Goal: Task Accomplishment & Management: Use online tool/utility

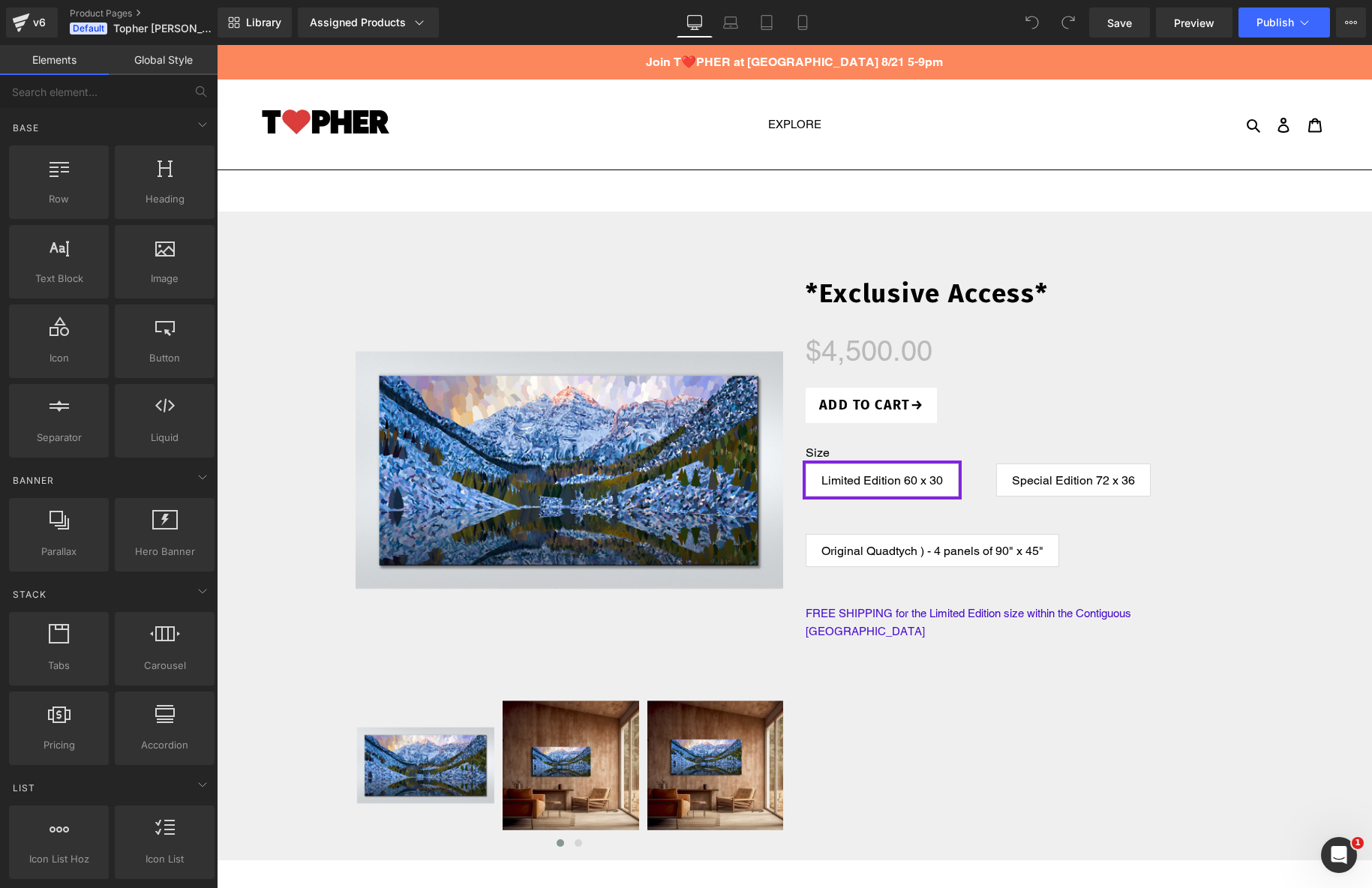
click at [31, 3] on div "v6 Product Pages Default Topher [PERSON_NAME] Fine Art Products" at bounding box center [109, 22] width 218 height 45
click at [34, 15] on div "v6" at bounding box center [39, 23] width 18 height 19
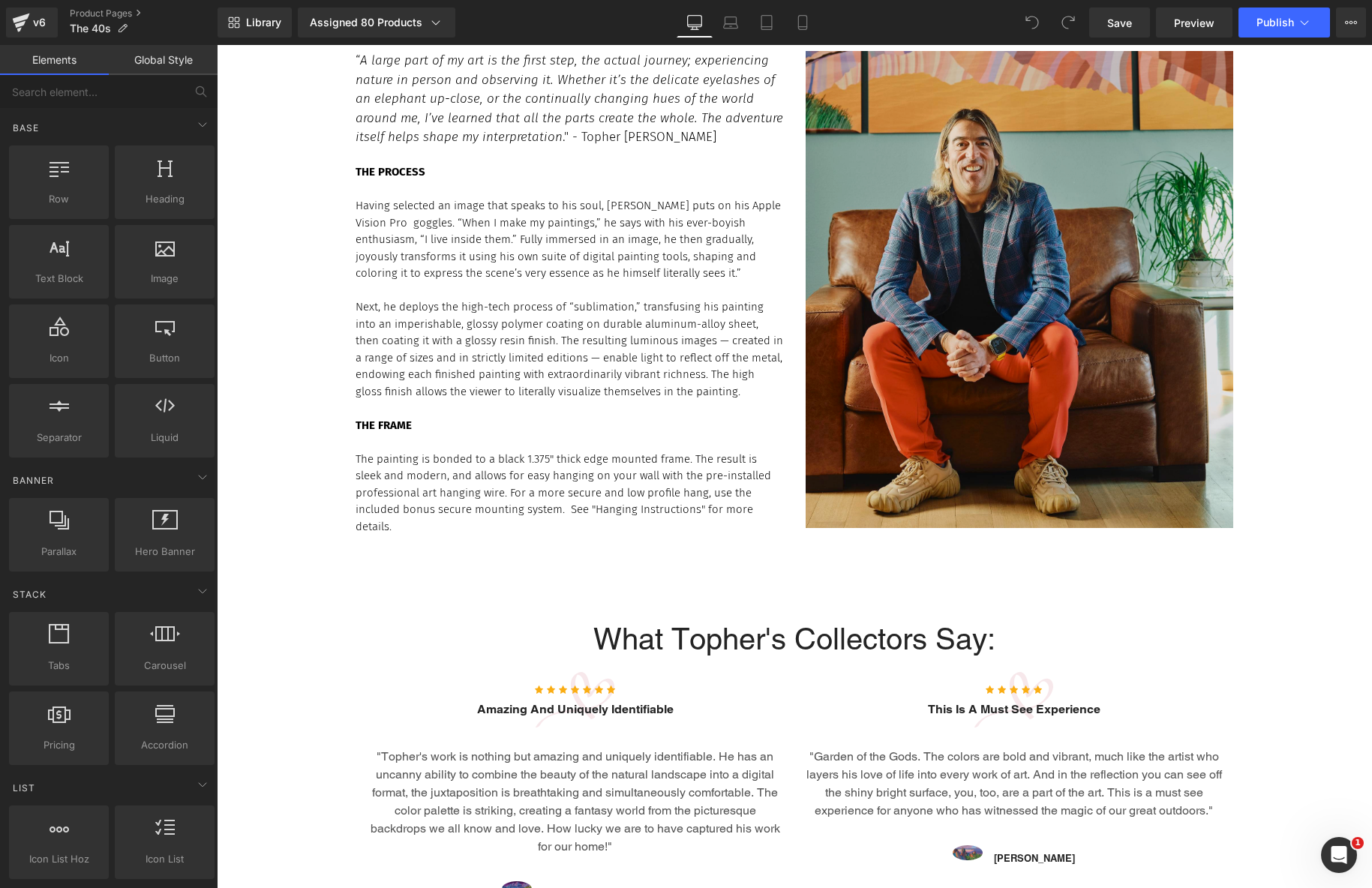
scroll to position [2957, 0]
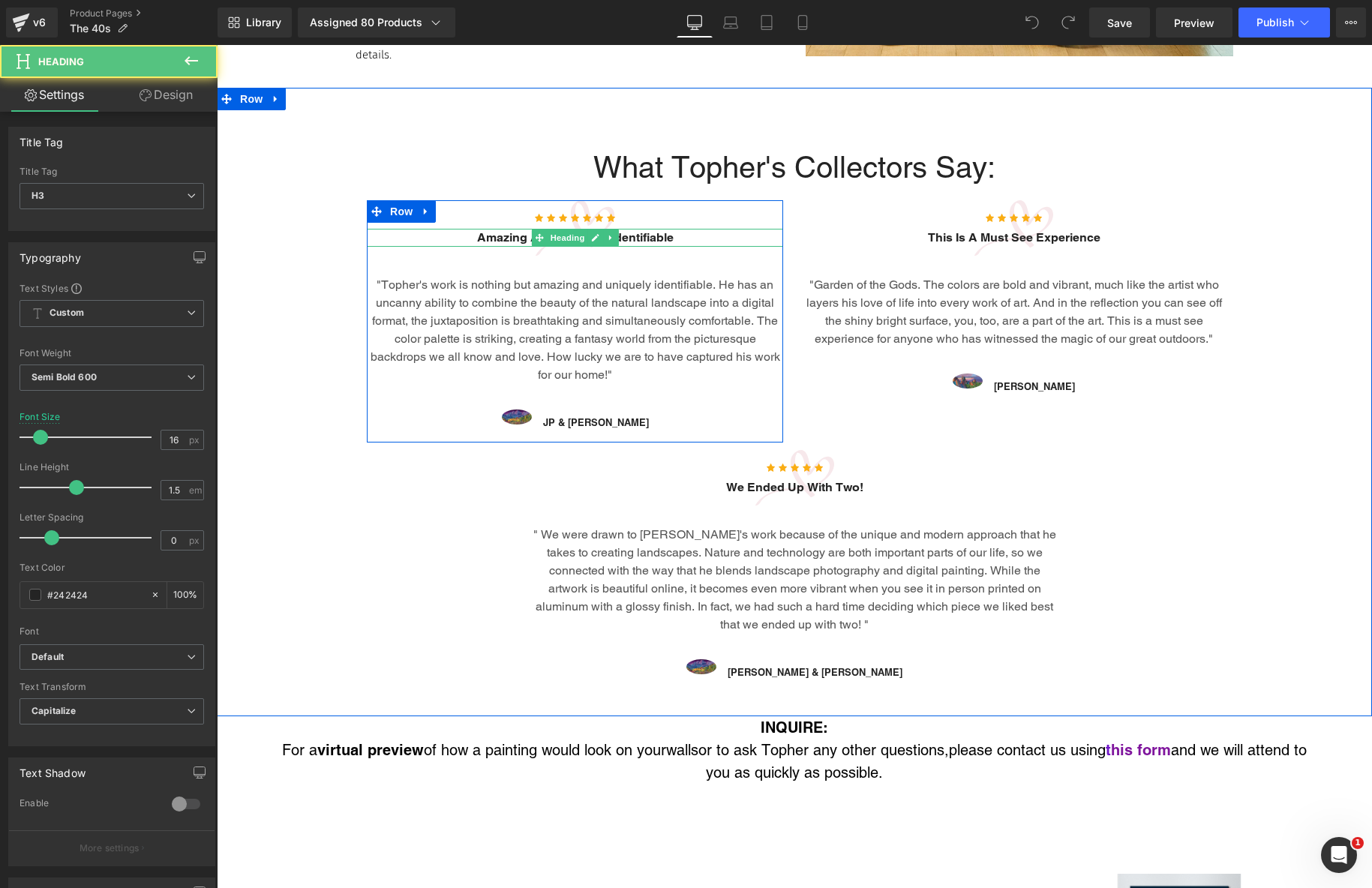
click at [759, 229] on h3 "amazing and uniquely identifiable" at bounding box center [575, 238] width 416 height 18
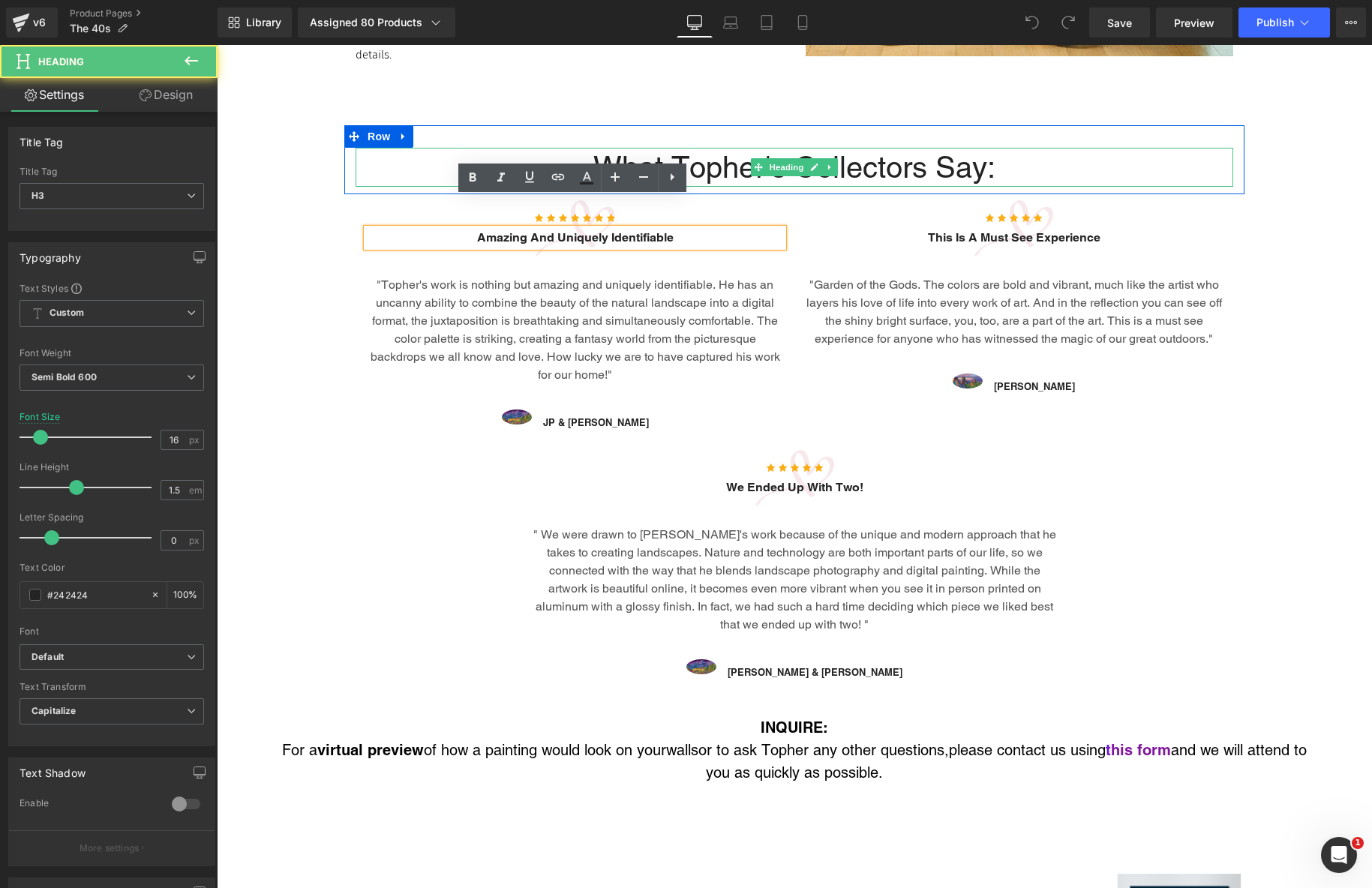
click at [854, 147] on h2 "What Topher's Collectors Say:" at bounding box center [794, 167] width 878 height 39
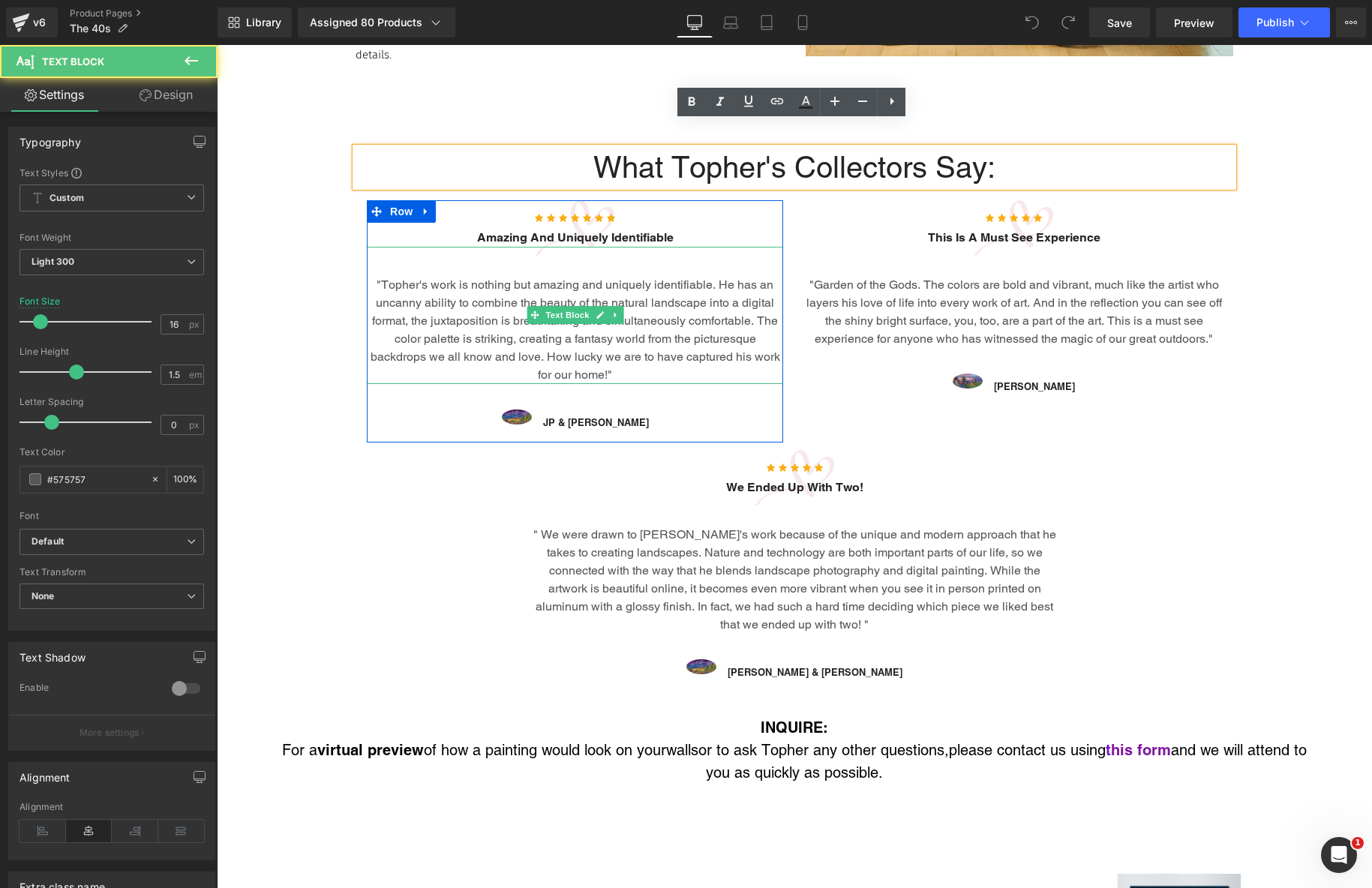
click at [684, 304] on p ""Topher's work is nothing but amazing and uniquely identifiable. He has an unca…" at bounding box center [575, 329] width 416 height 108
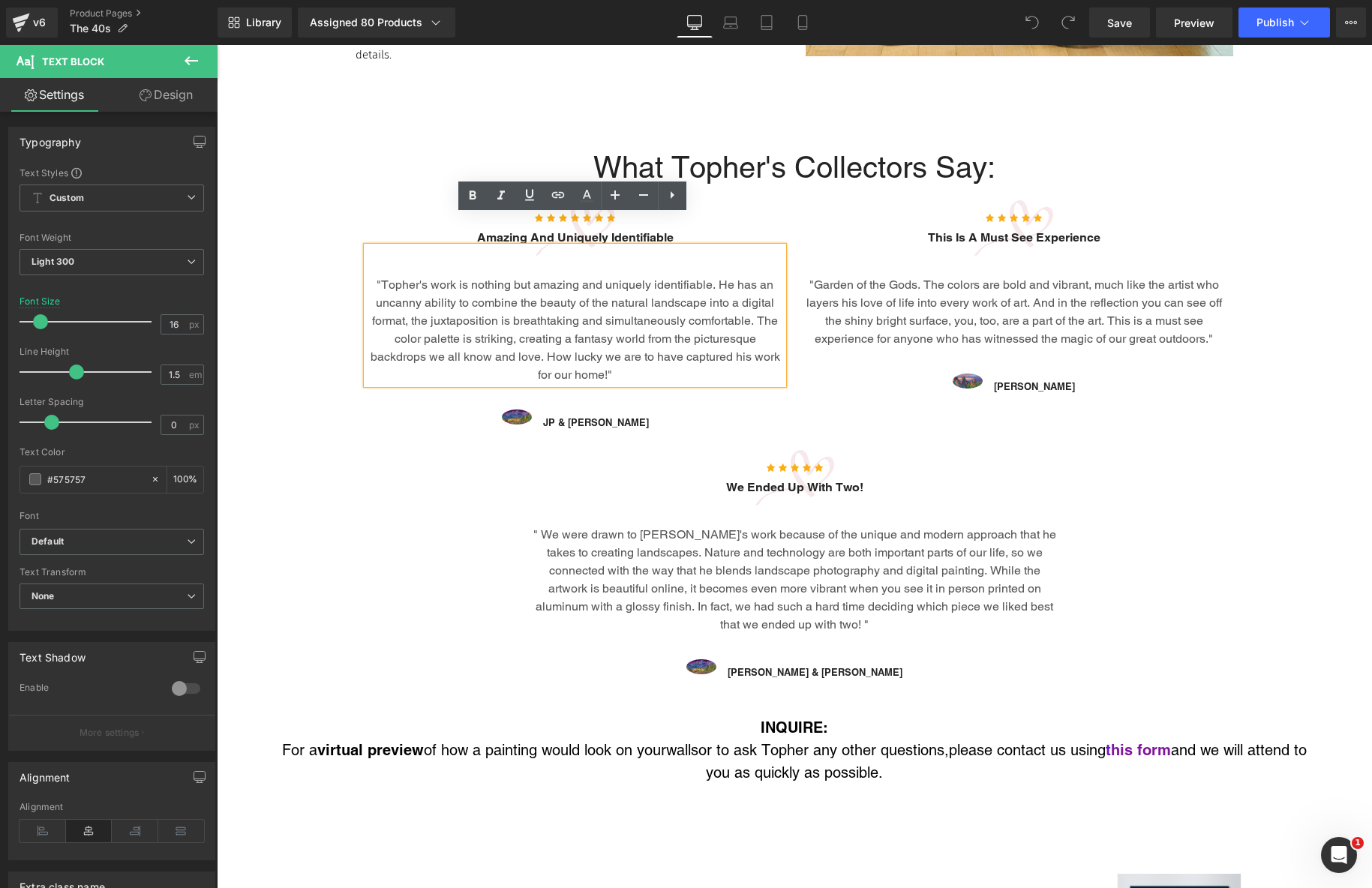
click at [1225, 194] on div "Icon Icon Icon Icon Icon Icon Icon Icon List Hoz amazing and uniquely identifia…" at bounding box center [794, 321] width 878 height 255
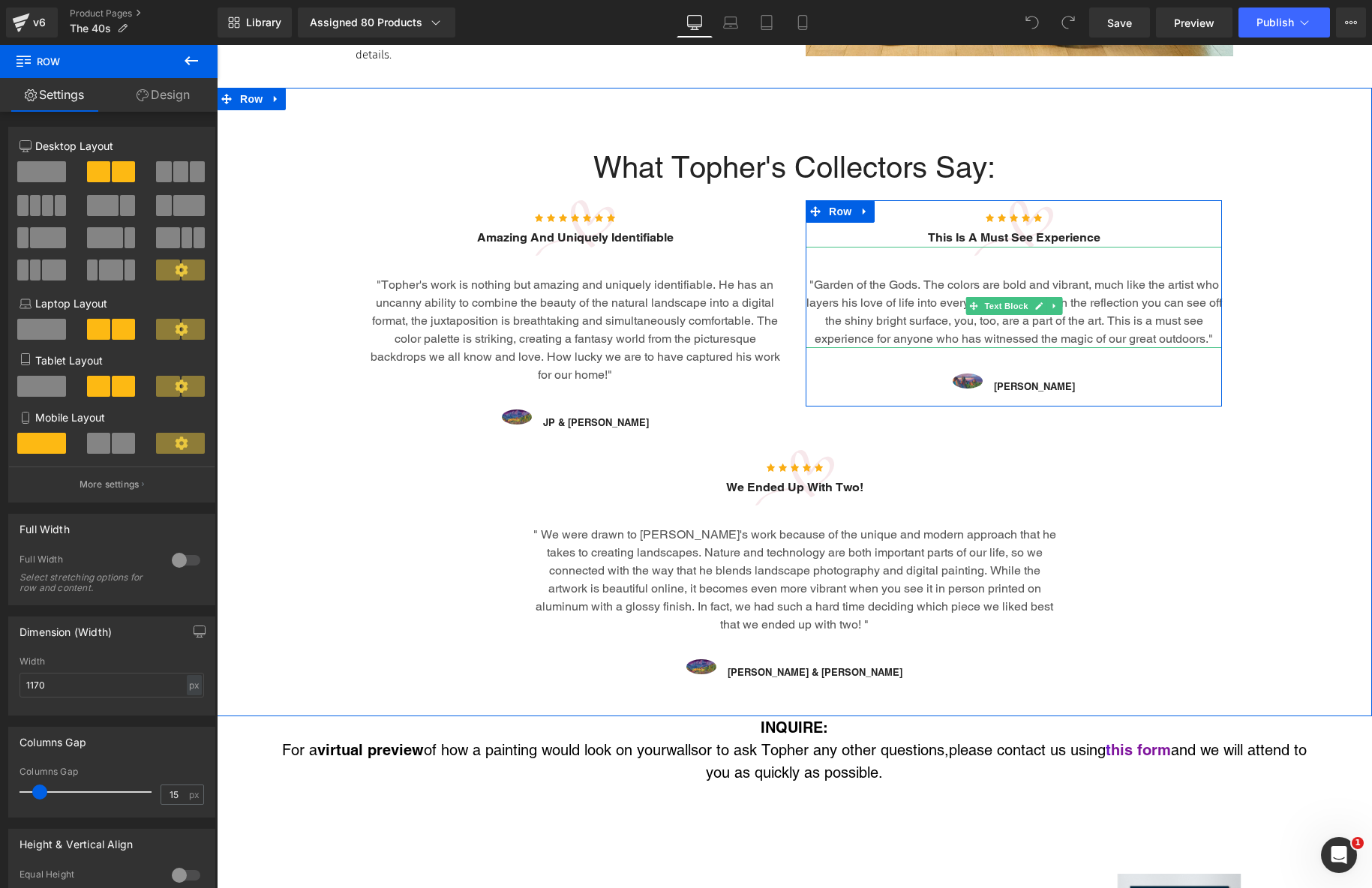
click at [1085, 312] on p ""Garden of the Gods. The colors are bold and vibrant, much like the artist who …" at bounding box center [1014, 312] width 416 height 72
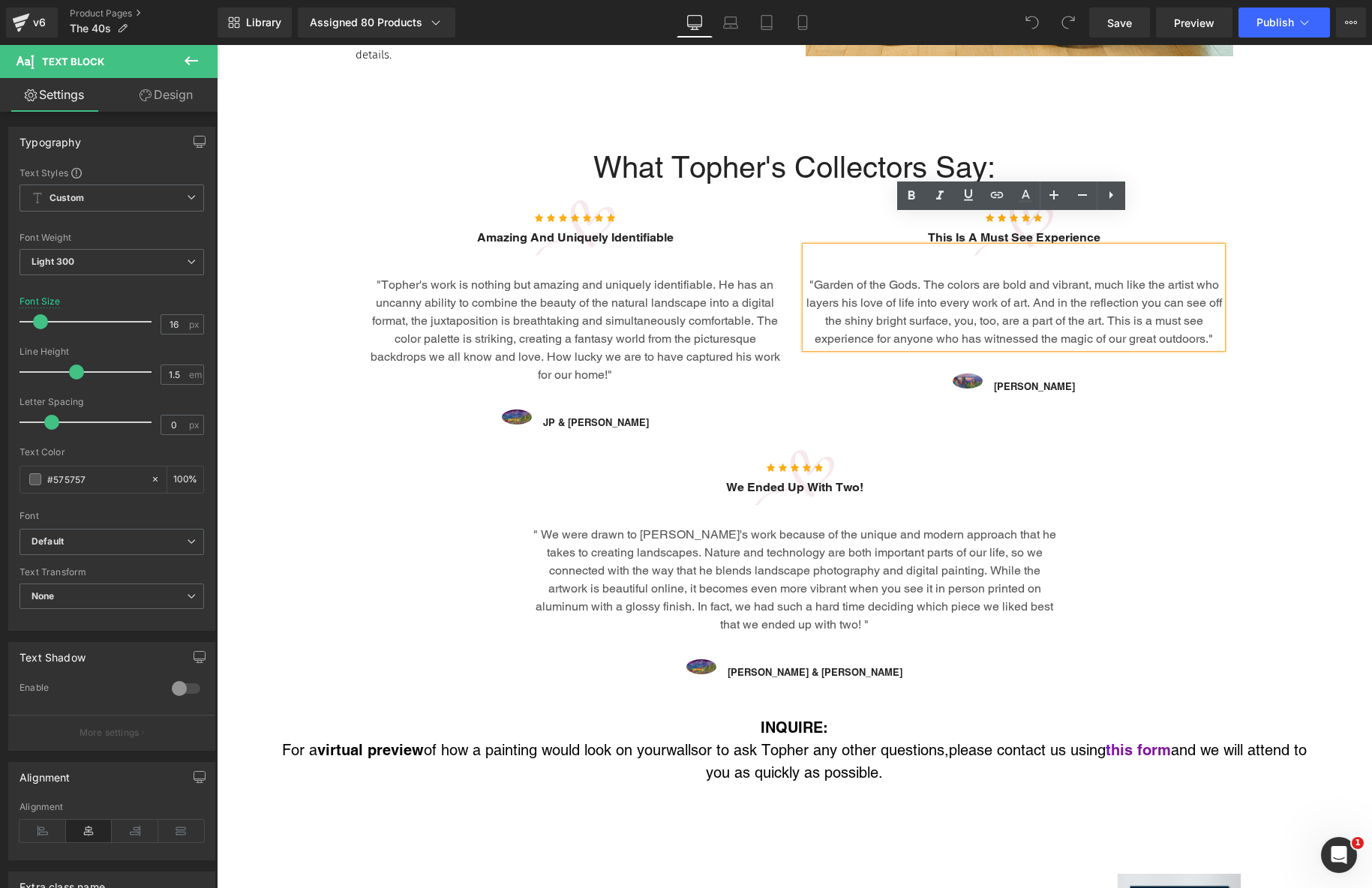
click at [1142, 475] on div "What Topher's Collectors Say: Heading Row Icon Icon Icon Icon Icon Icon Icon Ic…" at bounding box center [794, 409] width 1155 height 567
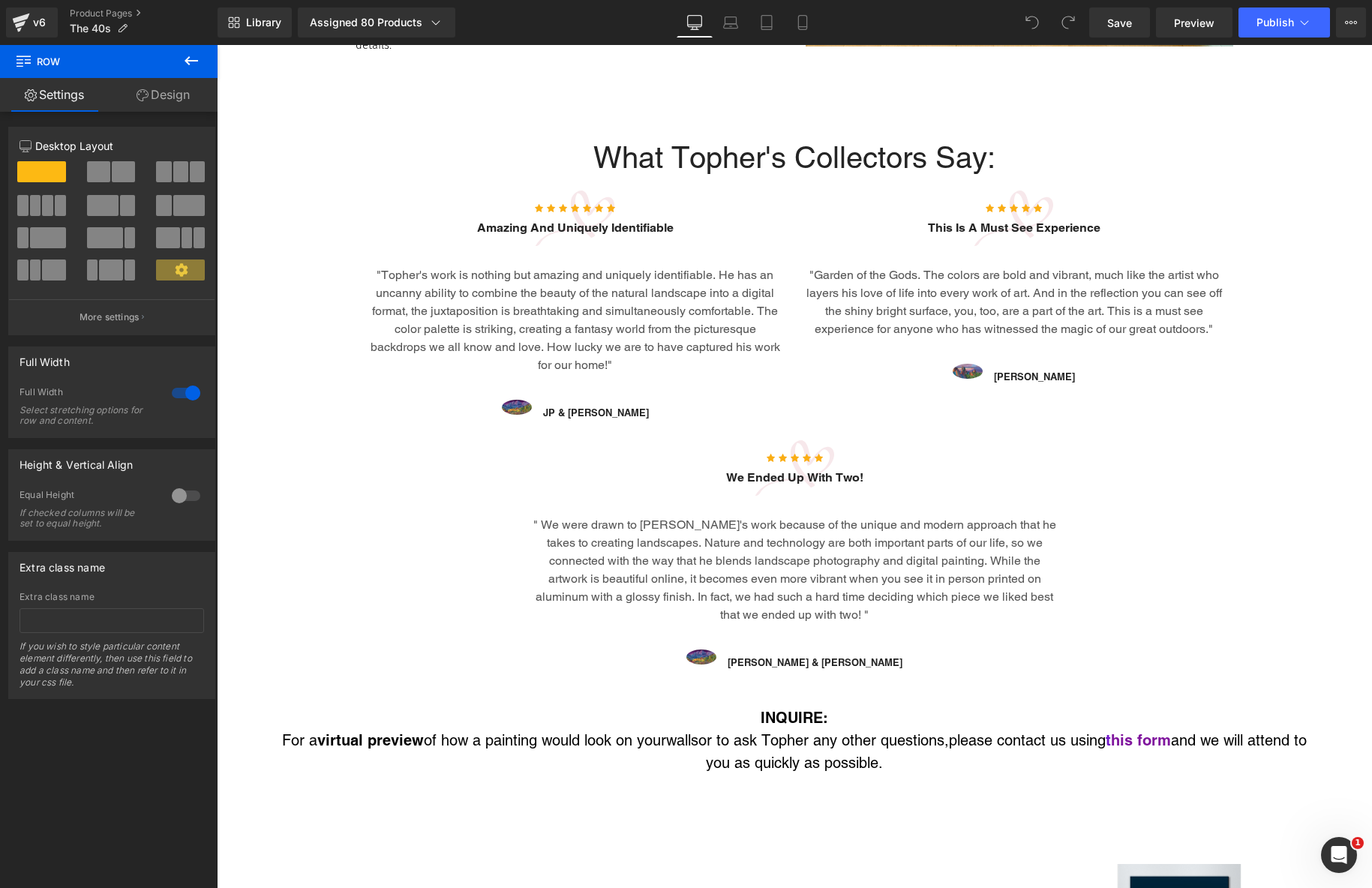
scroll to position [2976, 0]
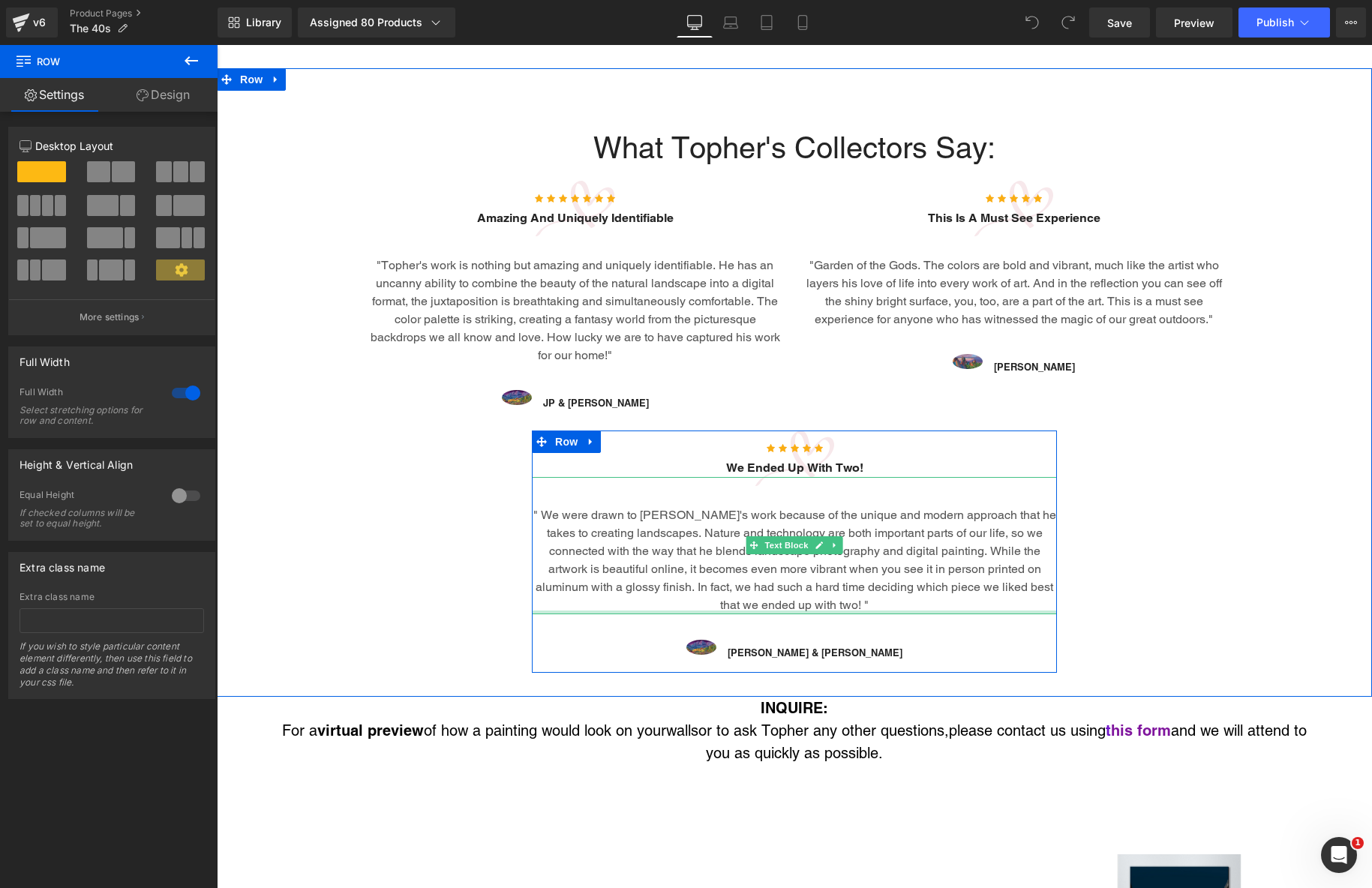
click at [900, 611] on div at bounding box center [794, 612] width 525 height 4
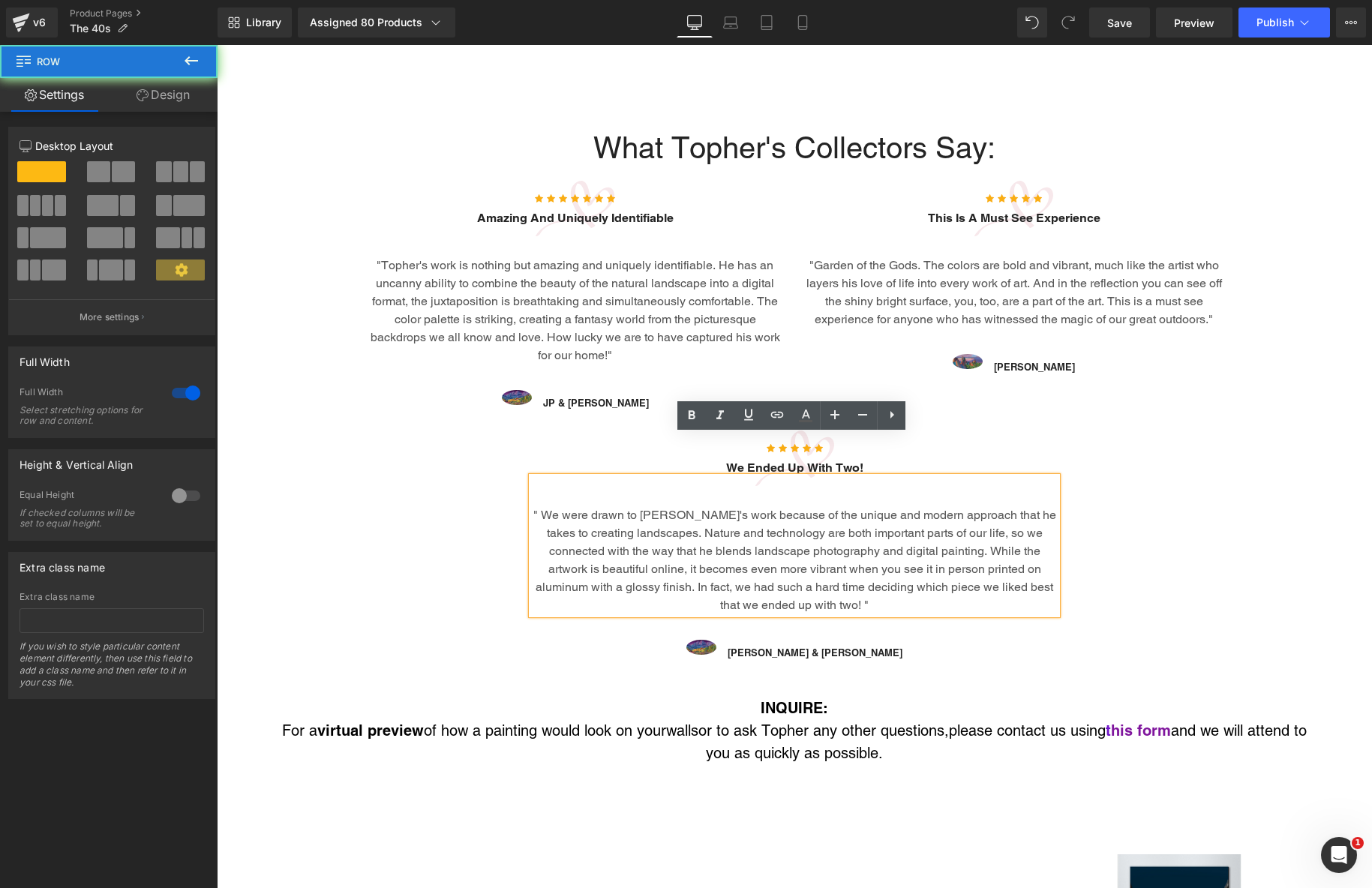
click at [1195, 568] on div "What Topher's Collectors Say: Heading Row Icon Icon Icon Icon Icon Icon Icon Ic…" at bounding box center [794, 389] width 1155 height 567
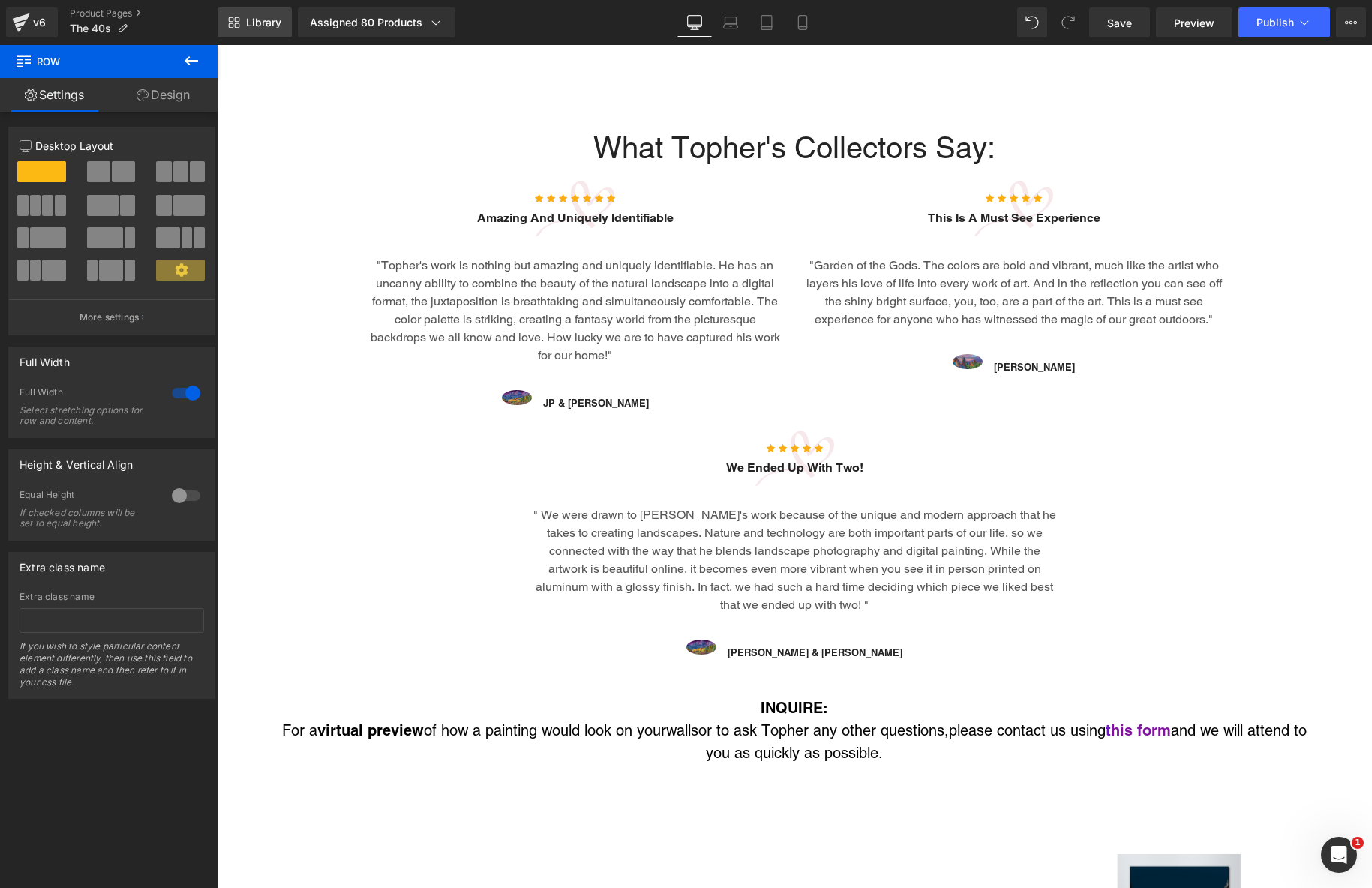
click at [234, 30] on link "Library" at bounding box center [255, 23] width 75 height 30
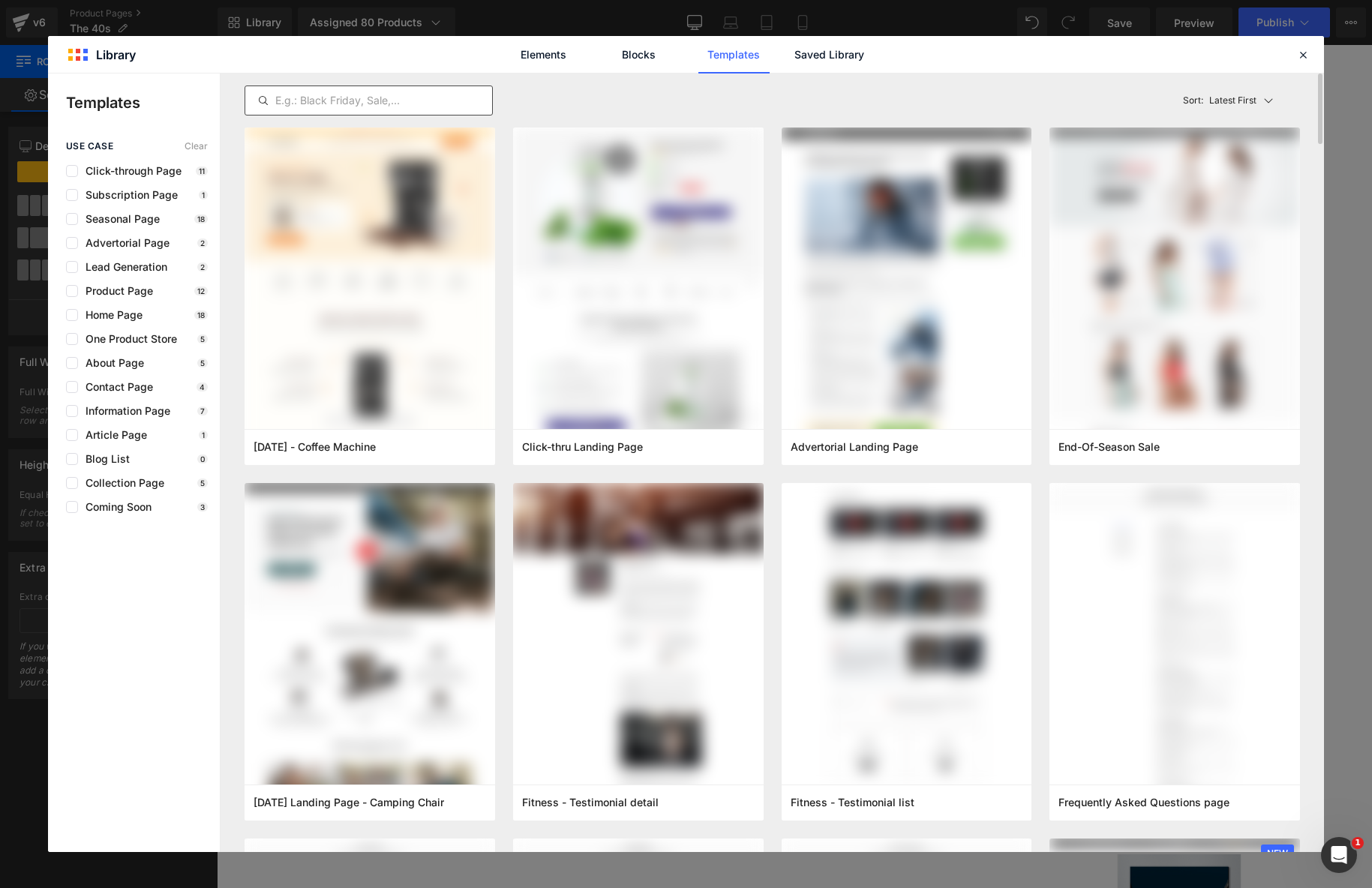
click at [312, 97] on input "text" at bounding box center [368, 100] width 247 height 18
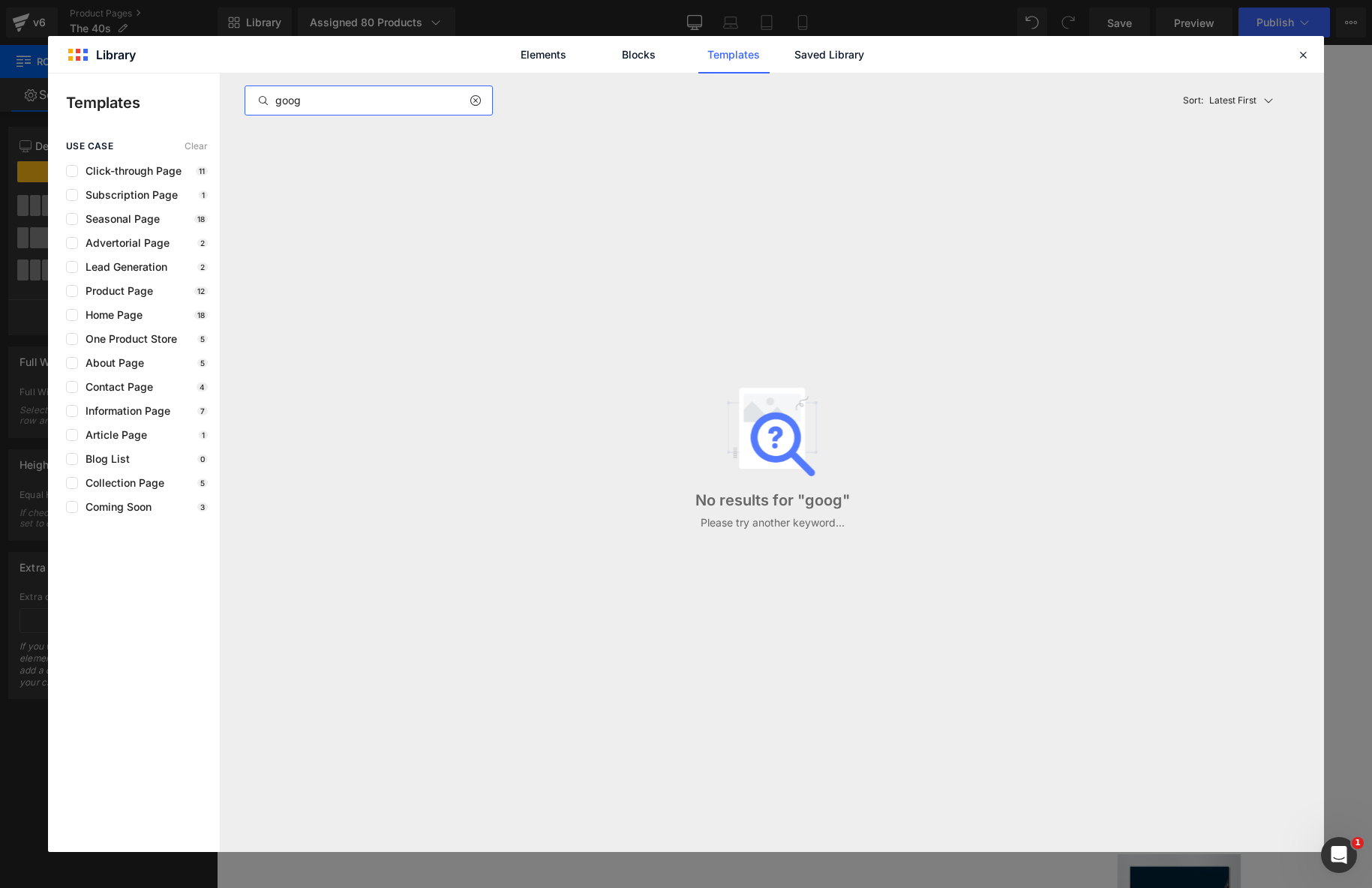
type input "goog"
click at [471, 98] on icon at bounding box center [475, 101] width 11 height 12
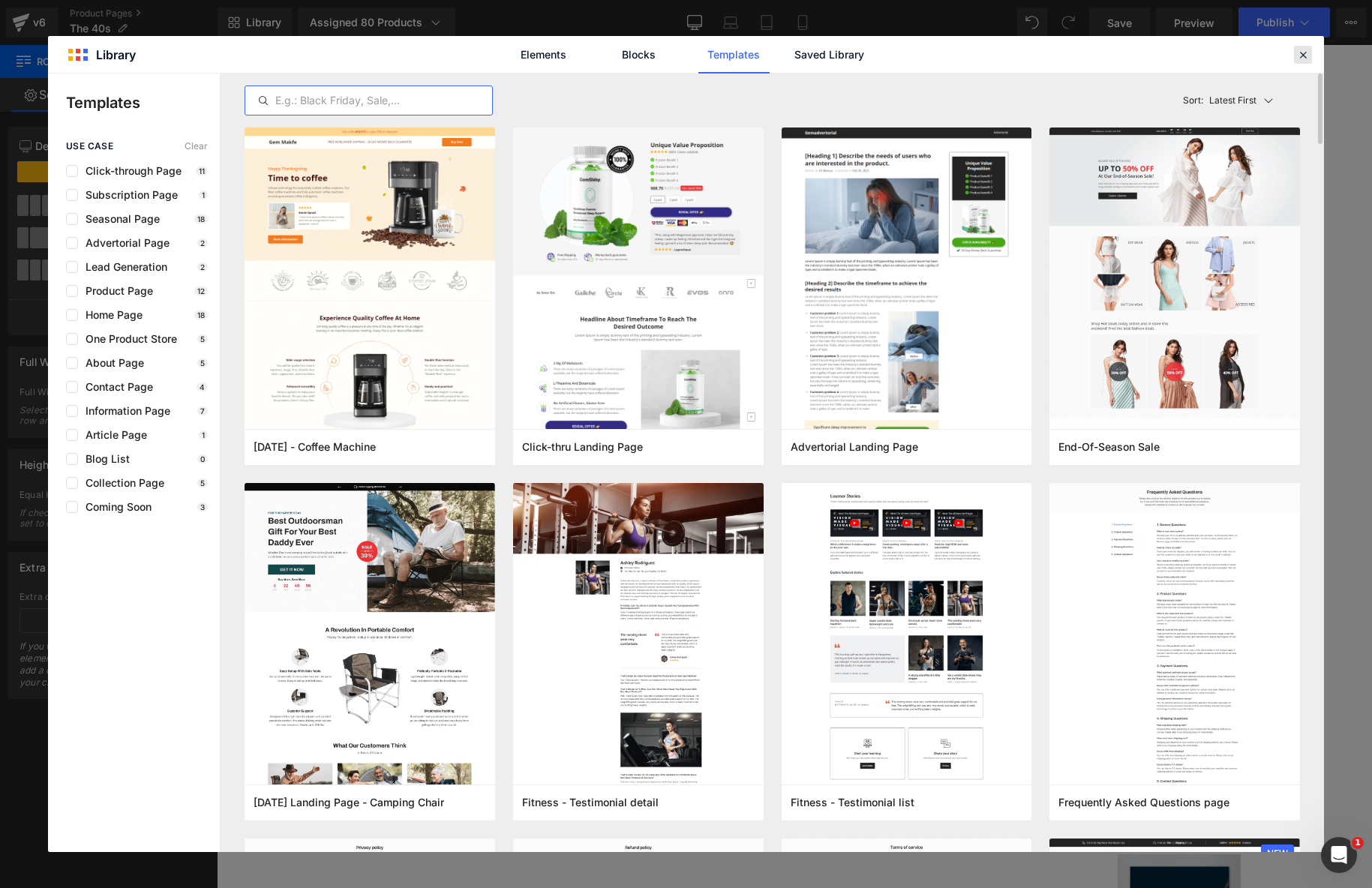
click at [1294, 53] on header "Library Elements Blocks Templates Saved Library" at bounding box center [686, 54] width 1275 height 38
click at [1294, 52] on div at bounding box center [1303, 54] width 18 height 18
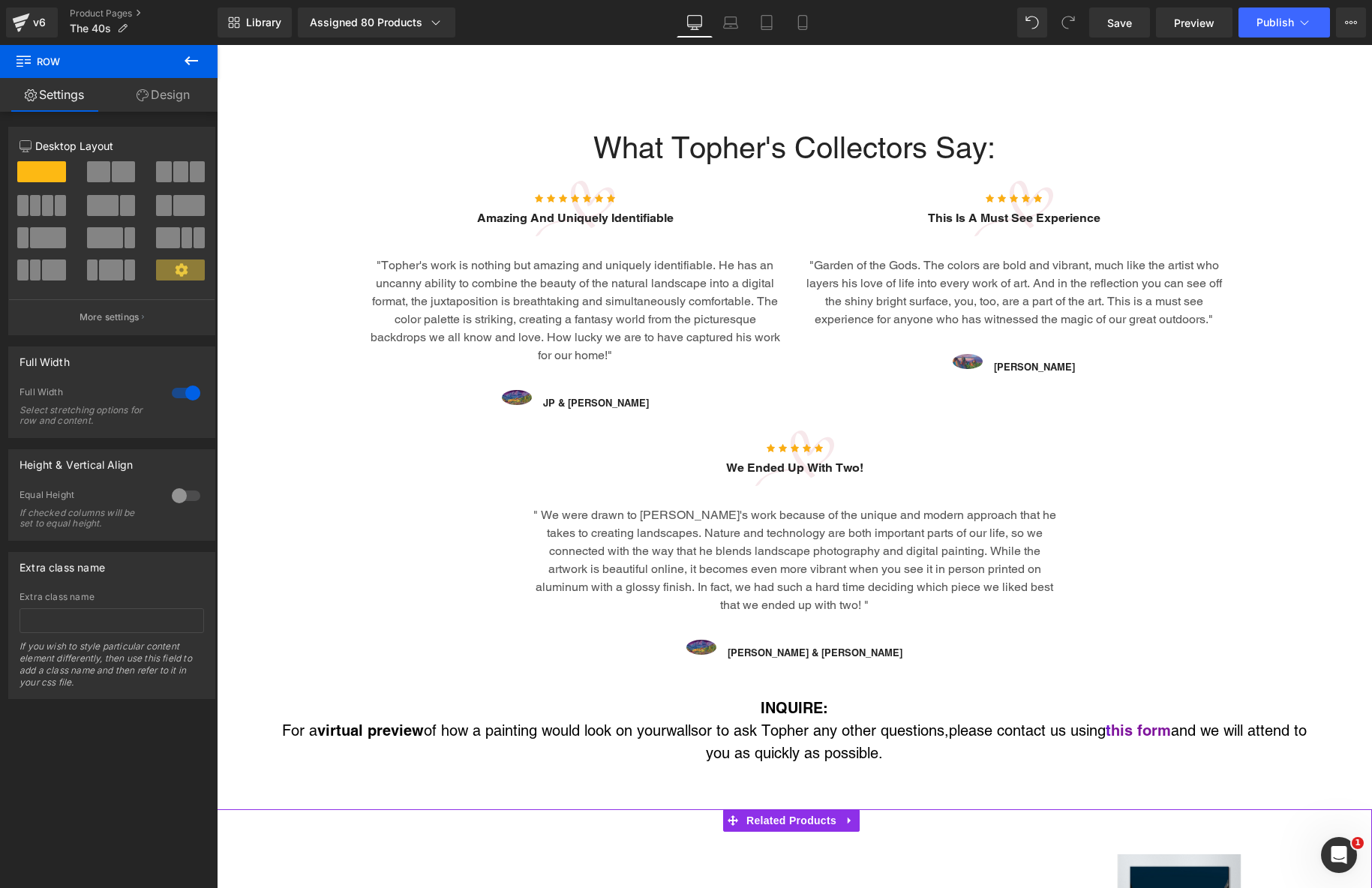
scroll to position [2986, 0]
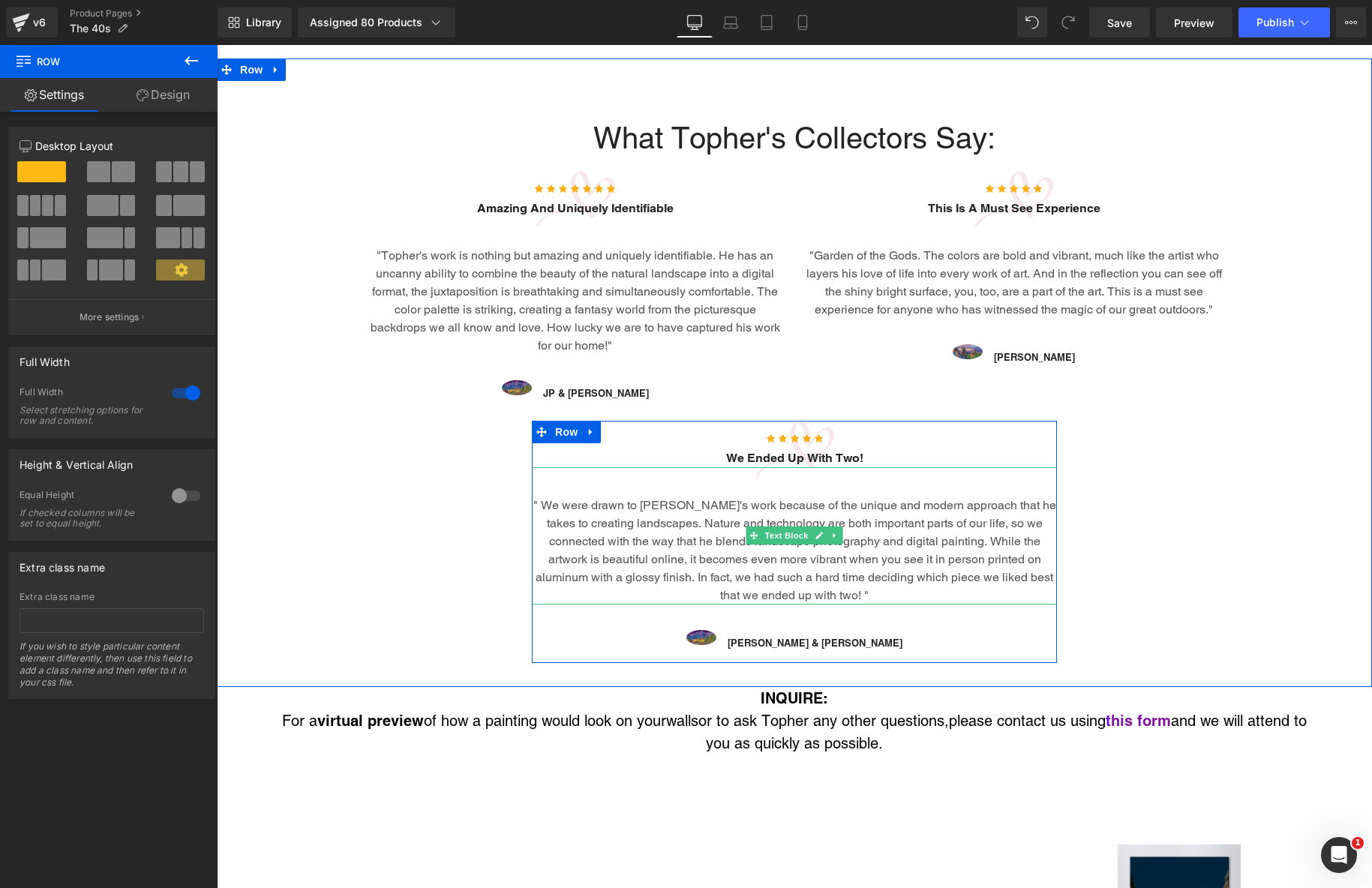
click at [683, 518] on p "" We were drawn to Topher's work because of the unique and modern approach that…" at bounding box center [794, 550] width 525 height 108
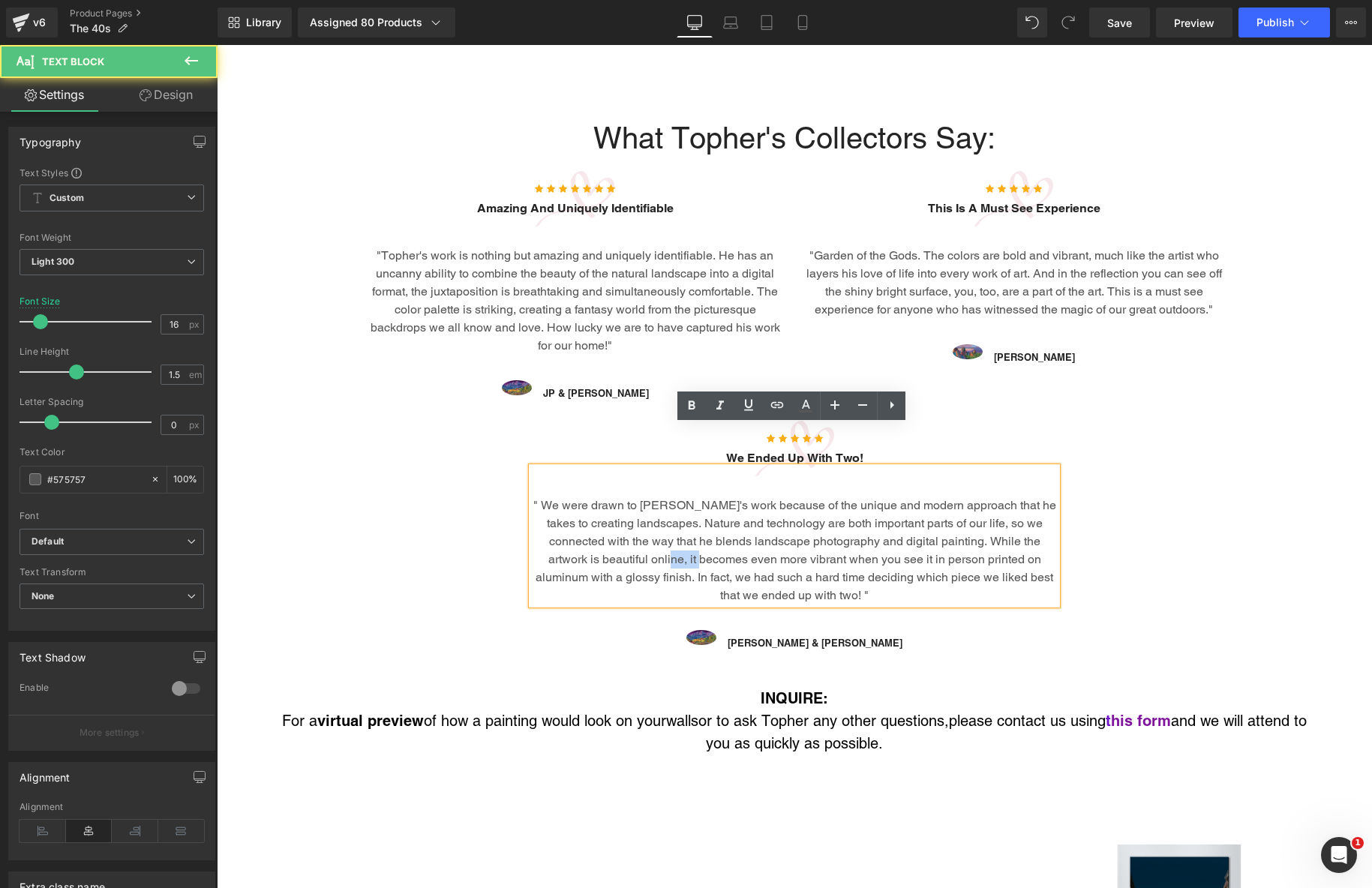
click at [683, 518] on p "" We were drawn to Topher's work because of the unique and modern approach that…" at bounding box center [794, 550] width 525 height 108
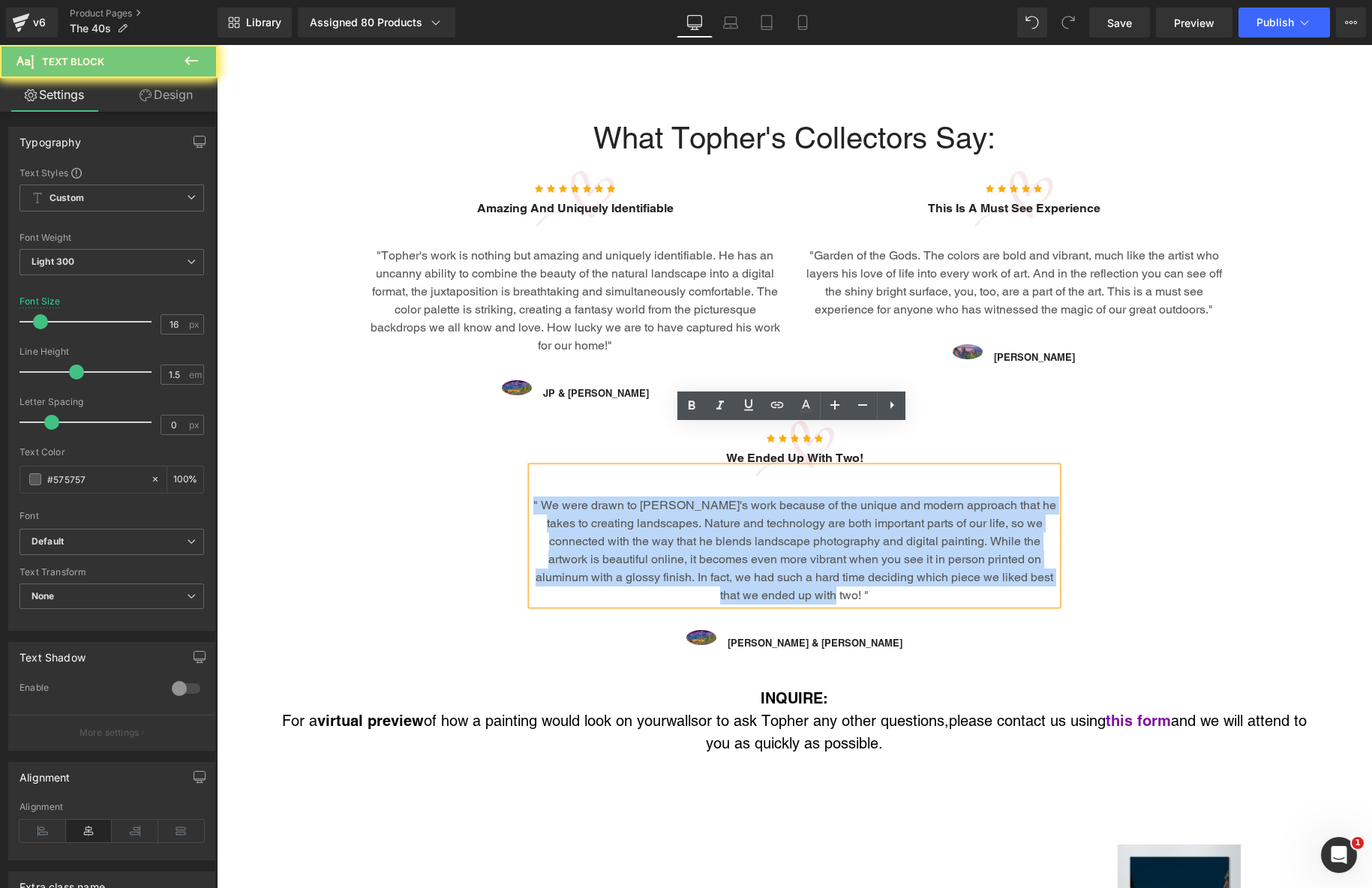
click at [683, 518] on p "" We were drawn to Topher's work because of the unique and modern approach that…" at bounding box center [794, 550] width 525 height 108
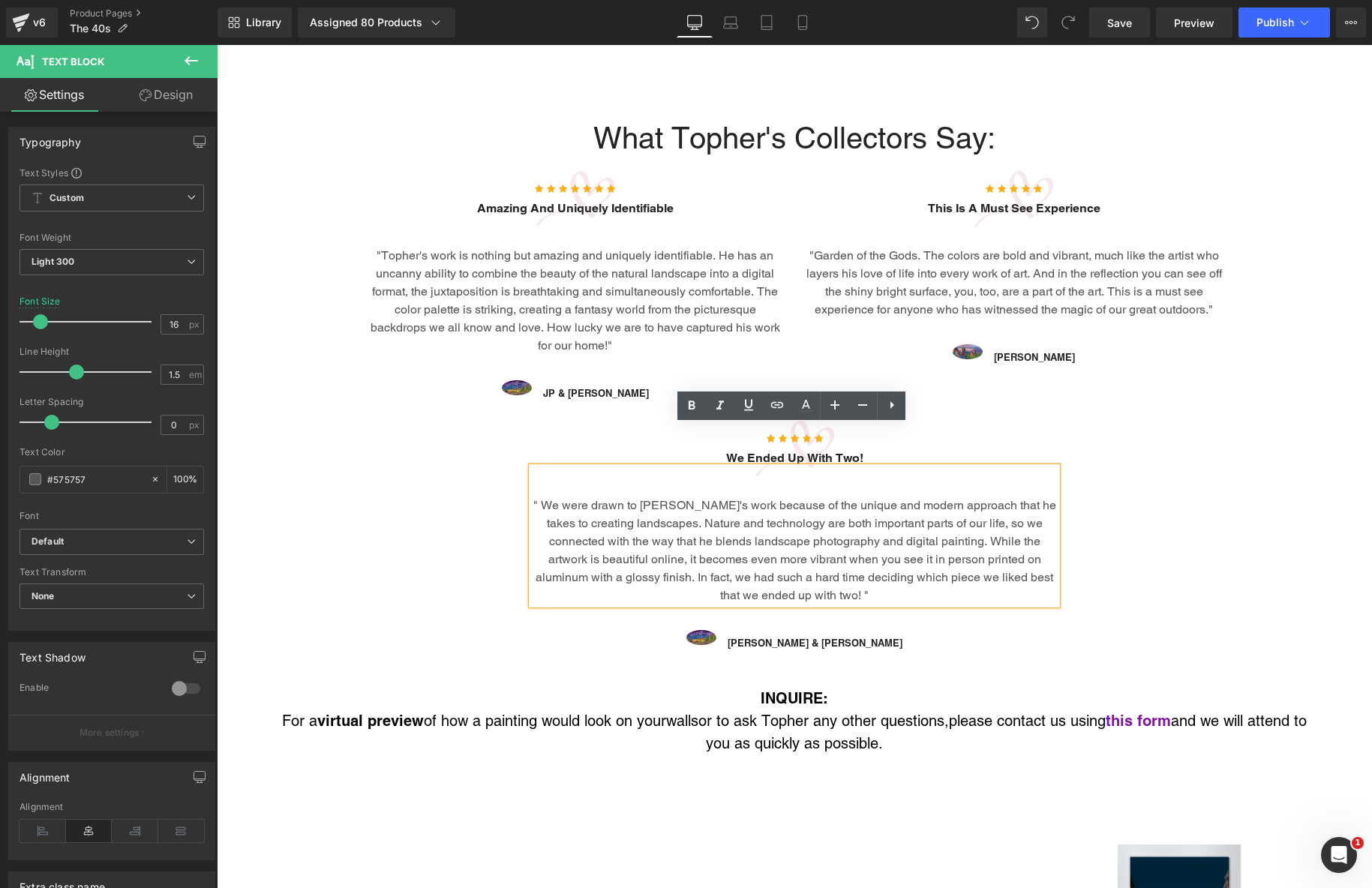
click at [389, 425] on div "What Topher's Collectors Say: Heading Row Icon Icon Icon Icon Icon Icon Icon Ic…" at bounding box center [794, 379] width 1155 height 567
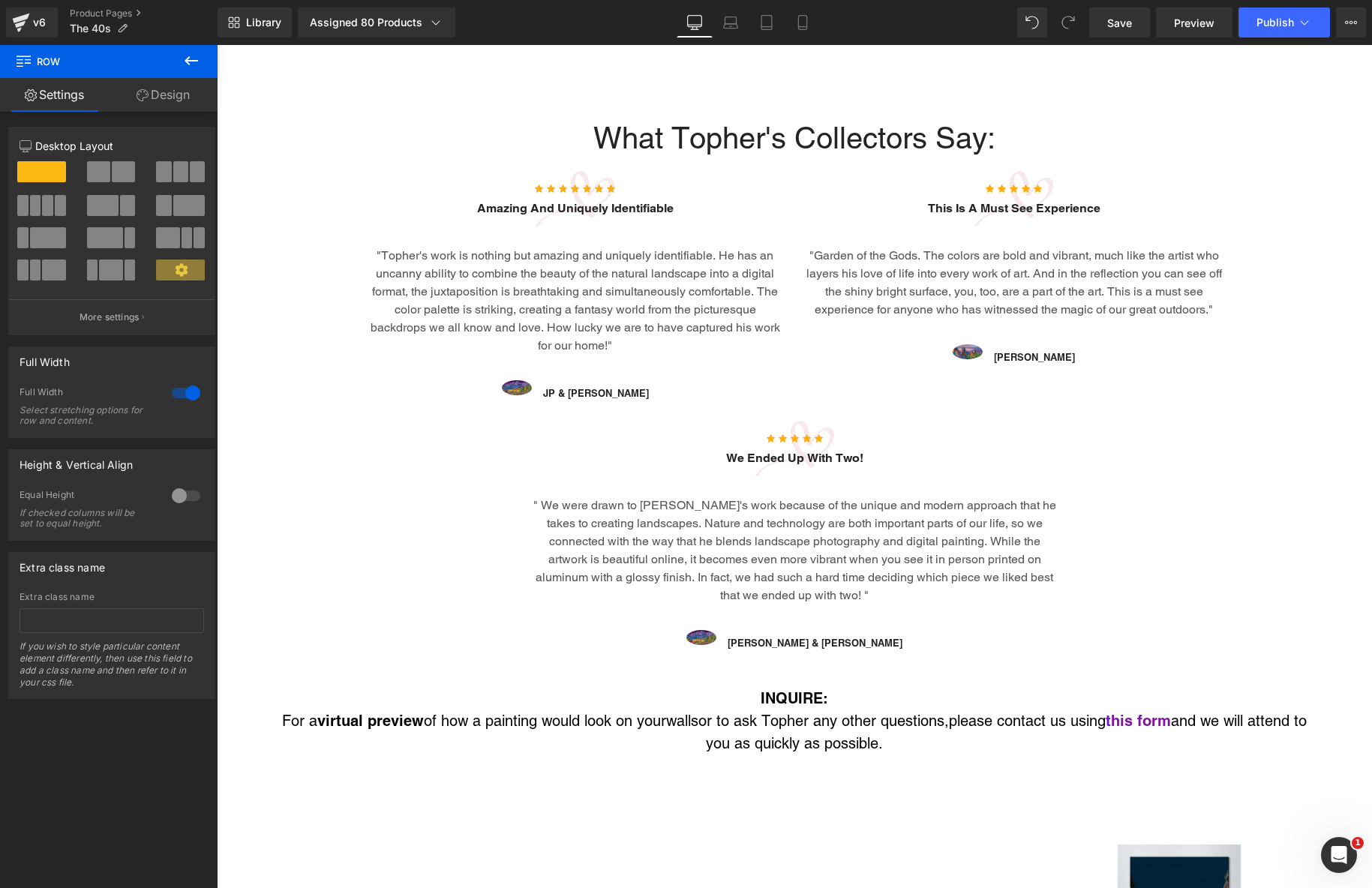
click at [186, 61] on icon at bounding box center [190, 61] width 13 height 9
